Goal: Task Accomplishment & Management: Use online tool/utility

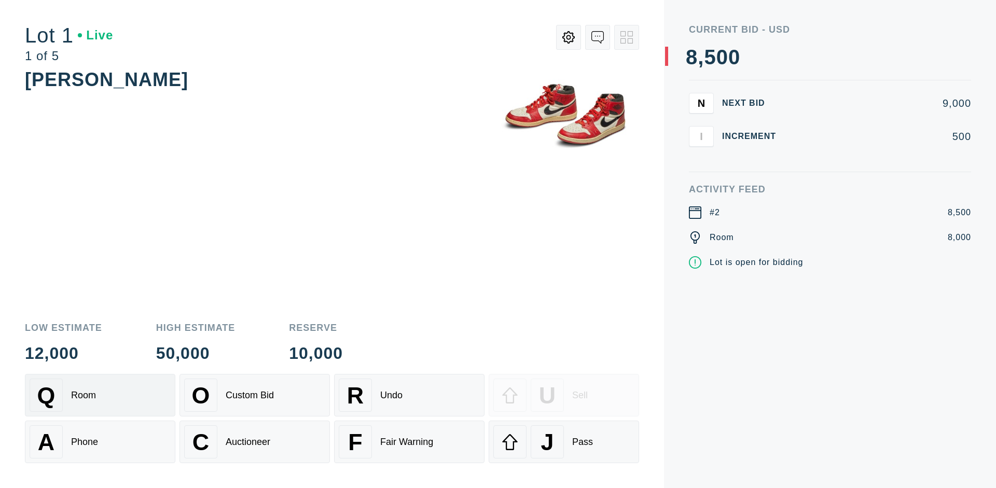
click at [100, 395] on div "Q Room" at bounding box center [100, 395] width 141 height 33
click at [100, 442] on div "A Phone" at bounding box center [100, 441] width 141 height 33
click at [255, 395] on div "Custom Bid" at bounding box center [250, 395] width 48 height 11
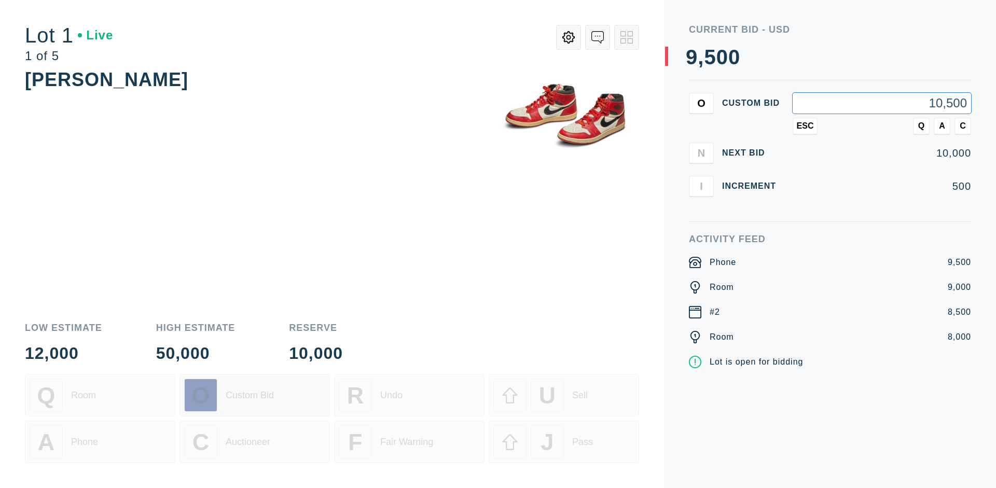
type input "10,500"
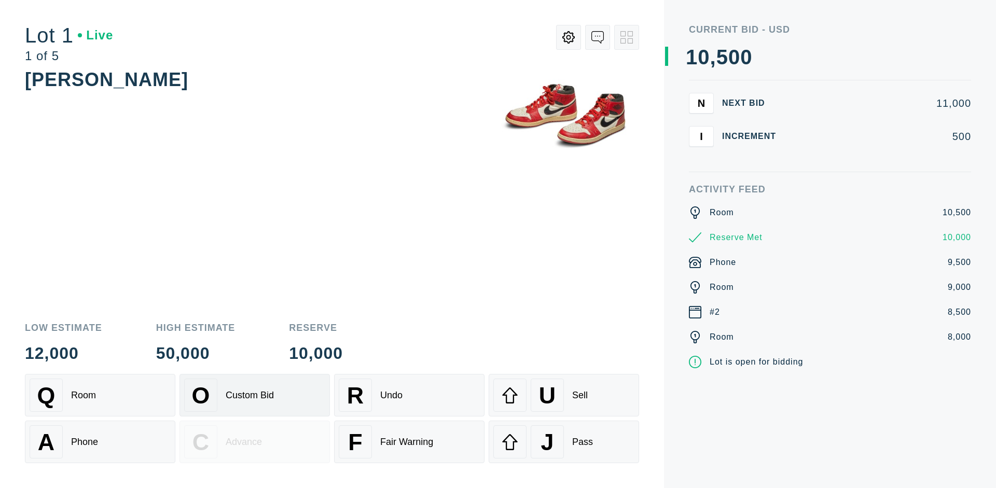
click at [255, 395] on div "Custom Bid" at bounding box center [250, 395] width 48 height 11
